Goal: Information Seeking & Learning: Learn about a topic

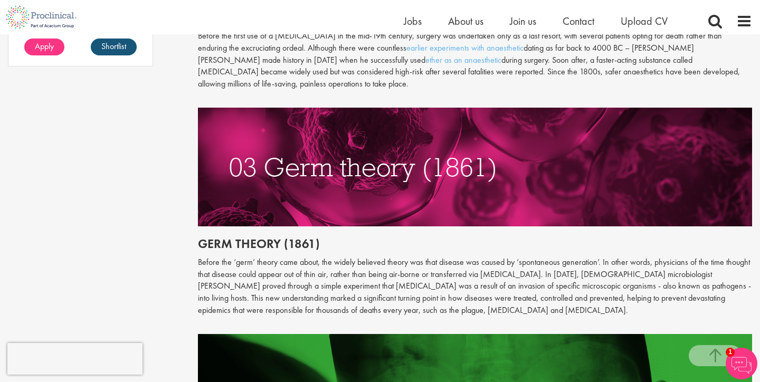
scroll to position [940, 0]
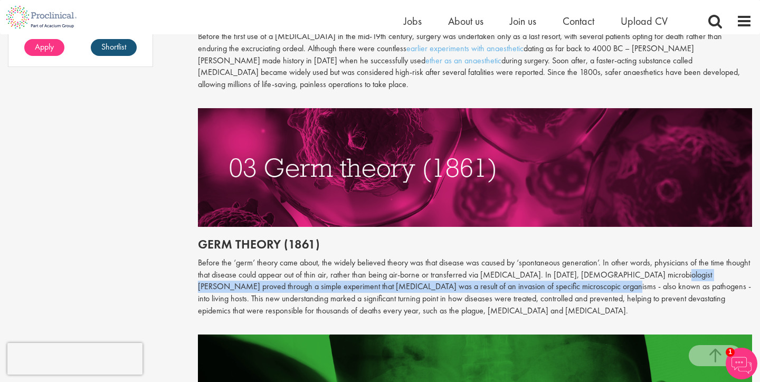
drag, startPoint x: 647, startPoint y: 275, endPoint x: 528, endPoint y: 288, distance: 120.0
click at [528, 288] on p "Before the ‘germ’ theory came about, the widely believed theory was that diseas…" at bounding box center [475, 287] width 554 height 60
copy p "[PERSON_NAME] proved through a simple experiment that [MEDICAL_DATA] was a resu…"
click at [528, 288] on p "Before the ‘germ’ theory came about, the widely believed theory was that diseas…" at bounding box center [475, 287] width 554 height 60
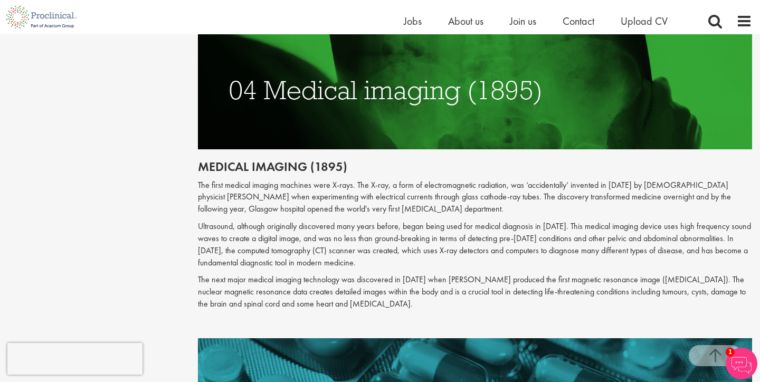
scroll to position [1250, 0]
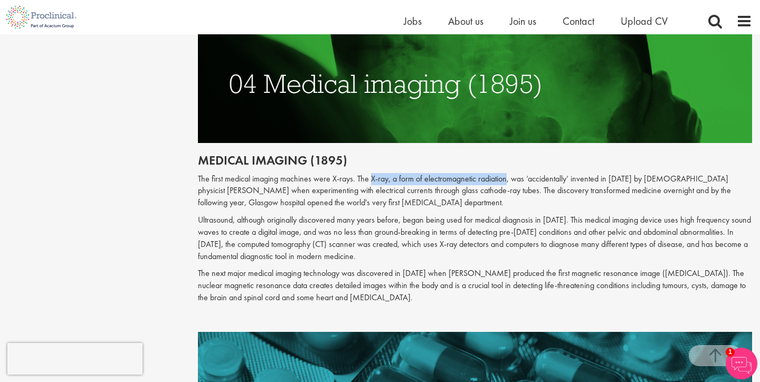
drag, startPoint x: 367, startPoint y: 178, endPoint x: 503, endPoint y: 177, distance: 136.1
click at [503, 177] on p "The first medical imaging machines were X-rays. The X-ray, a form of electromag…" at bounding box center [475, 191] width 554 height 36
copy p "X-ray, a form of electromagnetic radiation"
click at [503, 177] on p "The first medical imaging machines were X-rays. The X-ray, a form of electromag…" at bounding box center [475, 191] width 554 height 36
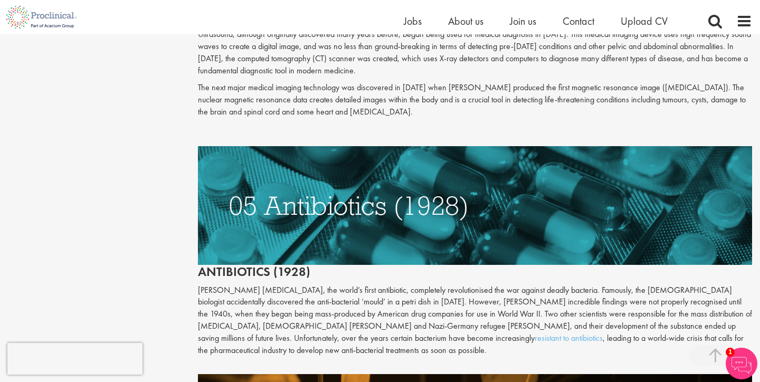
scroll to position [1466, 0]
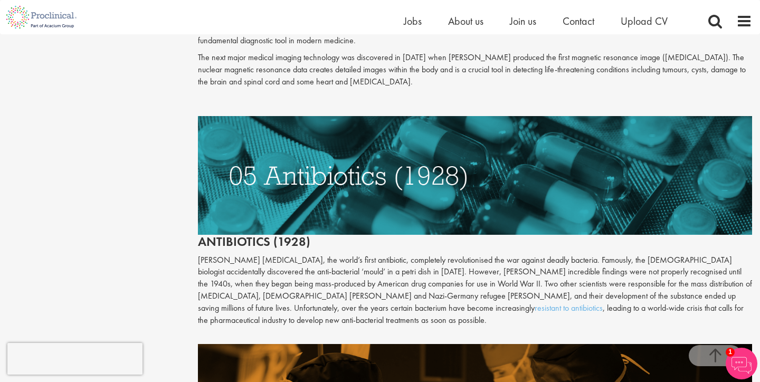
click at [194, 271] on div "The top 10 medical advances in history Author: [PERSON_NAME] Posting date: [DAT…" at bounding box center [475, 129] width 570 height 2955
drag, startPoint x: 198, startPoint y: 271, endPoint x: 391, endPoint y: 272, distance: 192.6
click at [391, 272] on p "[PERSON_NAME] [MEDICAL_DATA], the world’s first antibiotic, completely revoluti…" at bounding box center [475, 290] width 554 height 72
copy p "discovered the anti-bacterial ‘mould’ in a petri dish in [DATE]"
click at [391, 272] on p "[PERSON_NAME] [MEDICAL_DATA], the world’s first antibiotic, completely revoluti…" at bounding box center [475, 290] width 554 height 72
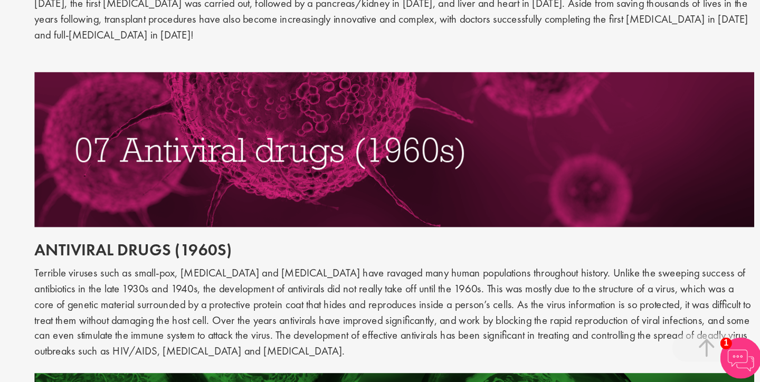
scroll to position [1911, 0]
